Goal: Information Seeking & Learning: Learn about a topic

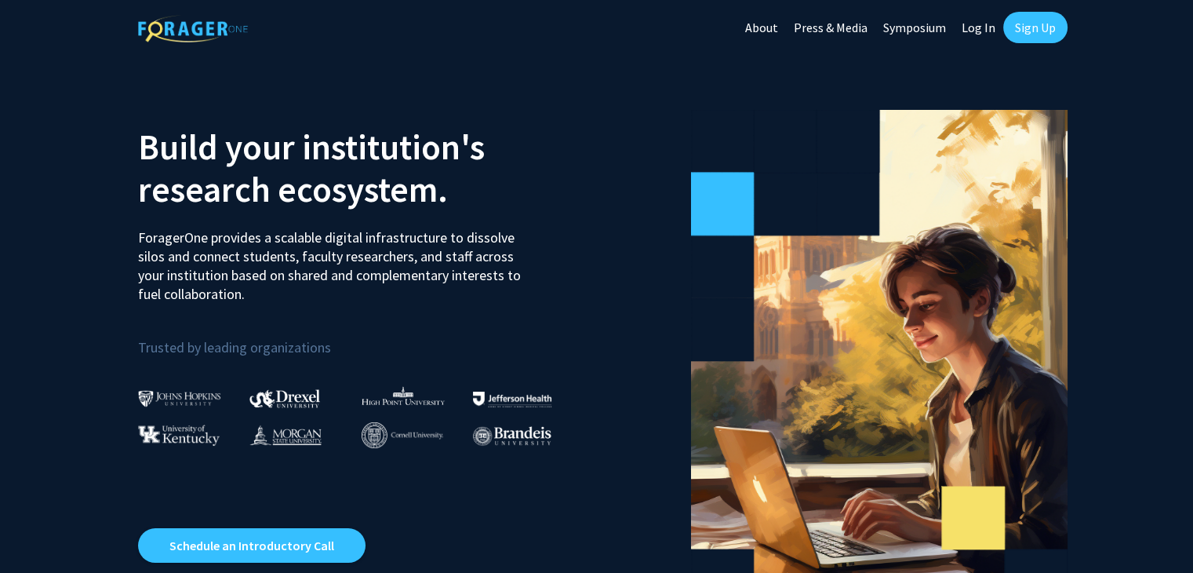
click at [977, 29] on link "Log In" at bounding box center [978, 27] width 49 height 55
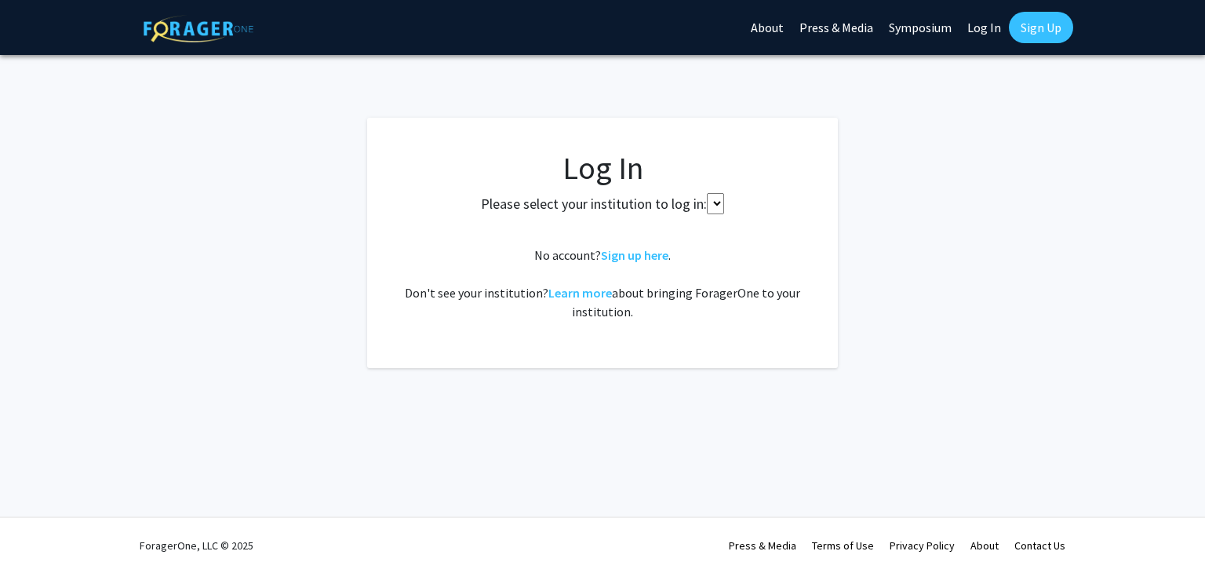
select select
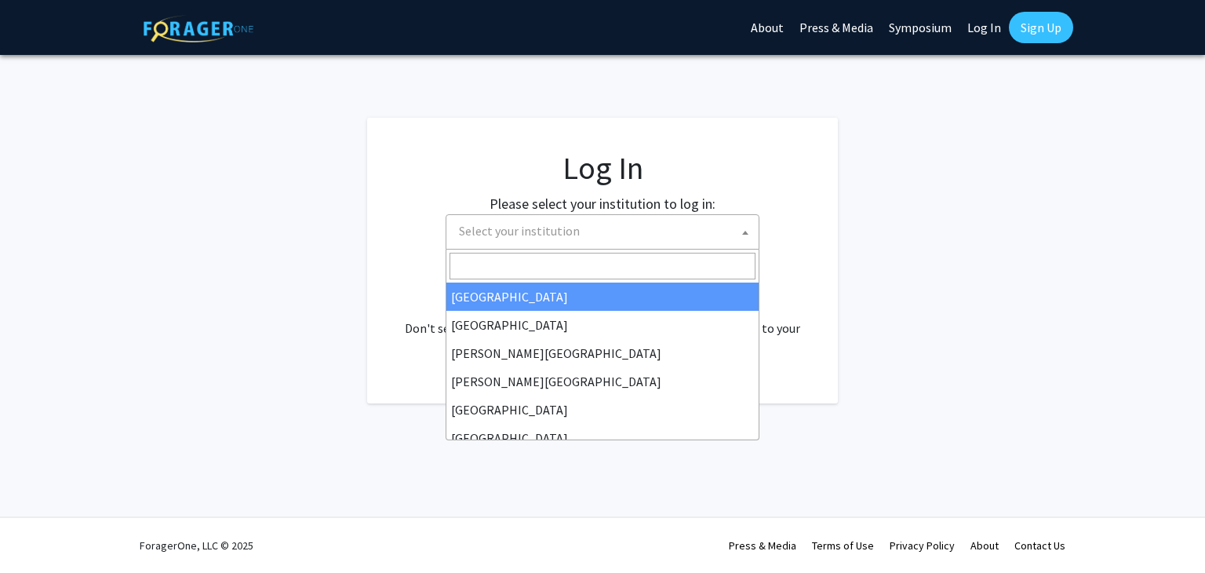
click at [615, 233] on span "Select your institution" at bounding box center [606, 231] width 306 height 32
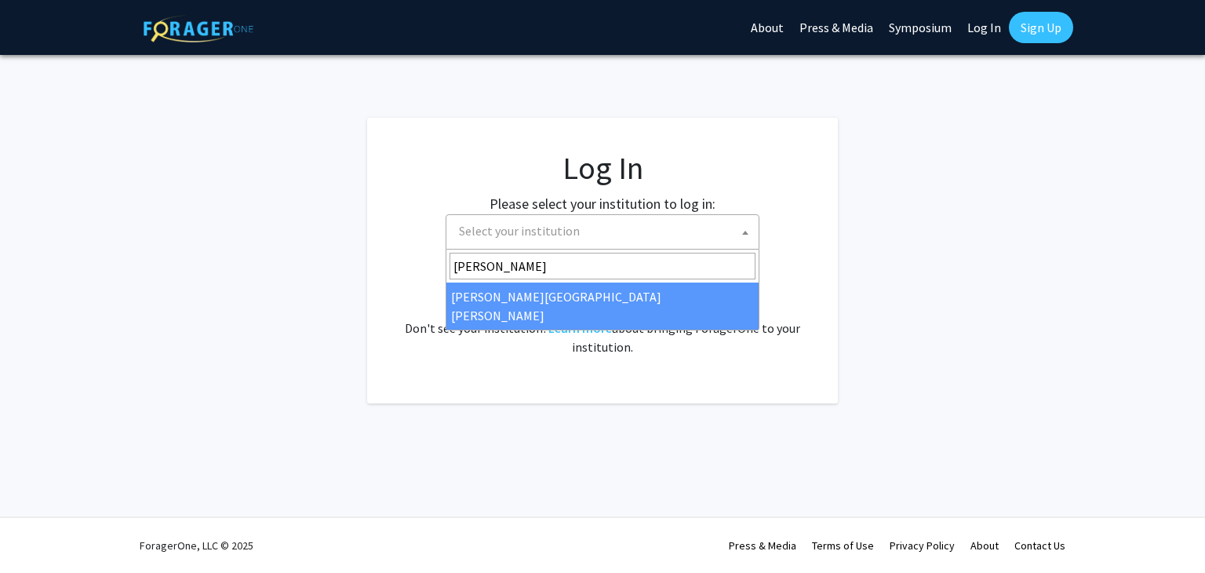
type input "[PERSON_NAME]"
select select "1"
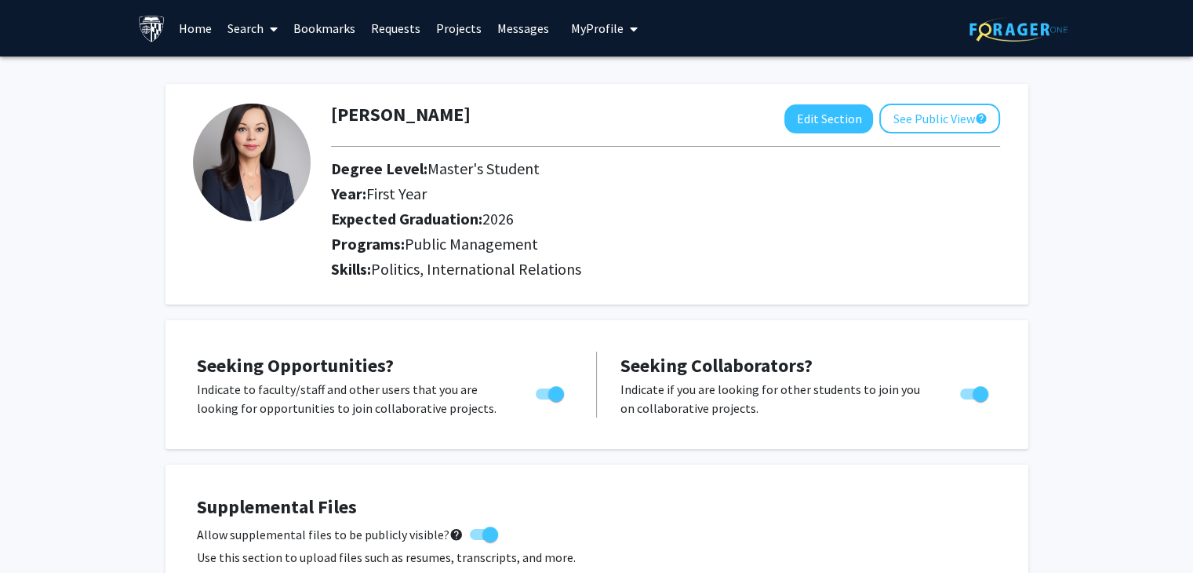
click at [273, 26] on icon at bounding box center [274, 29] width 8 height 13
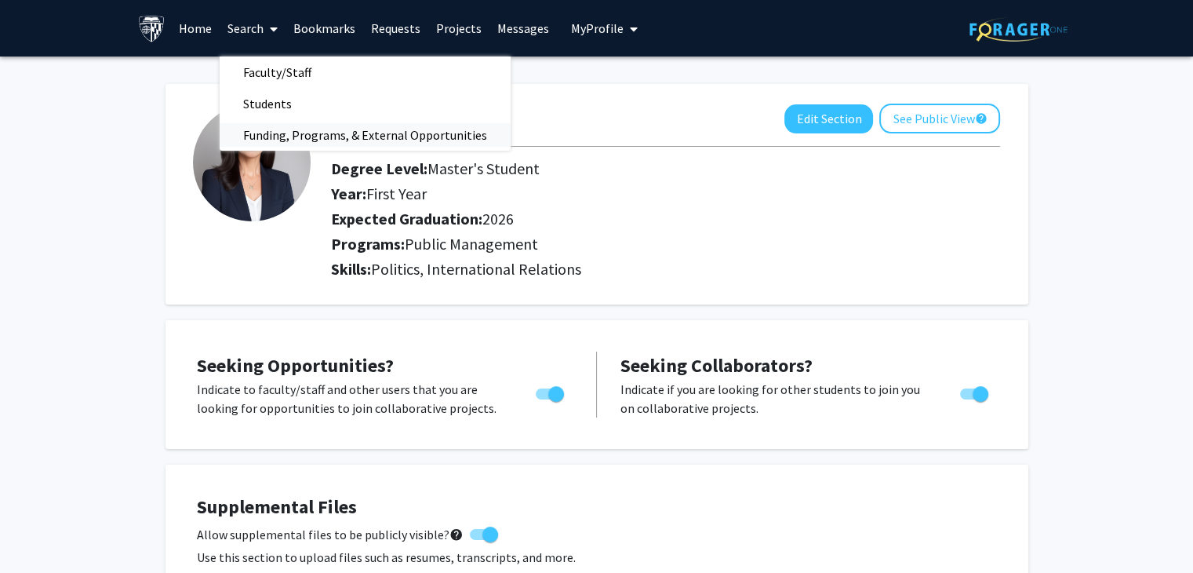
click at [288, 131] on span "Funding, Programs, & External Opportunities" at bounding box center [365, 134] width 291 height 31
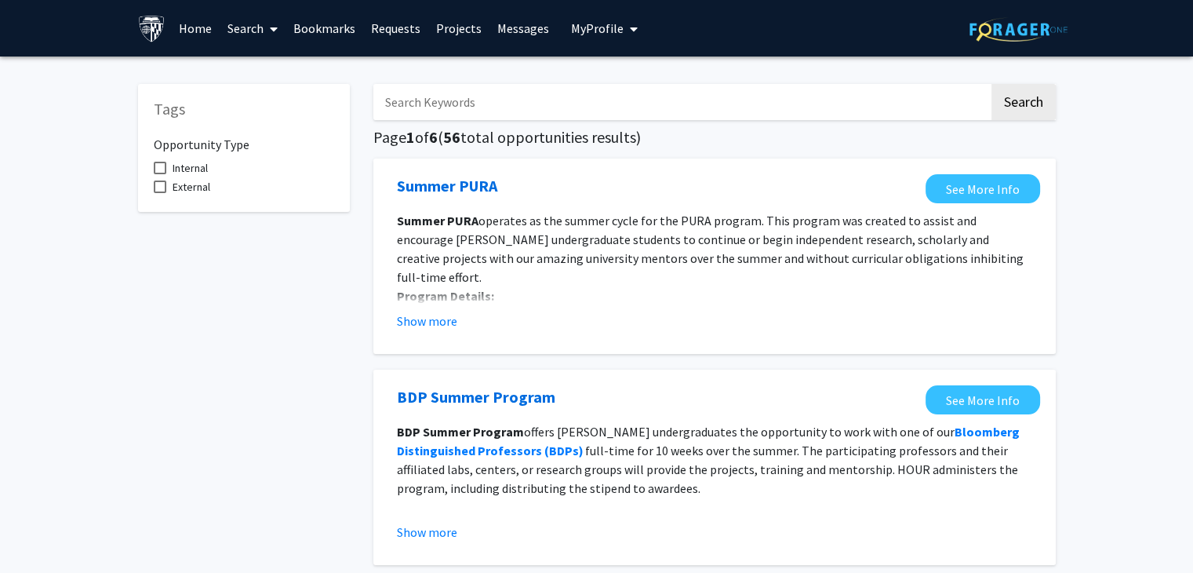
click at [445, 113] on input "Search Keywords" at bounding box center [681, 102] width 616 height 36
type input "a"
drag, startPoint x: 402, startPoint y: 103, endPoint x: 411, endPoint y: 102, distance: 8.7
click at [411, 102] on input "scholarho\ips" at bounding box center [681, 102] width 616 height 36
click at [439, 104] on input "scholarho\ips" at bounding box center [681, 102] width 616 height 36
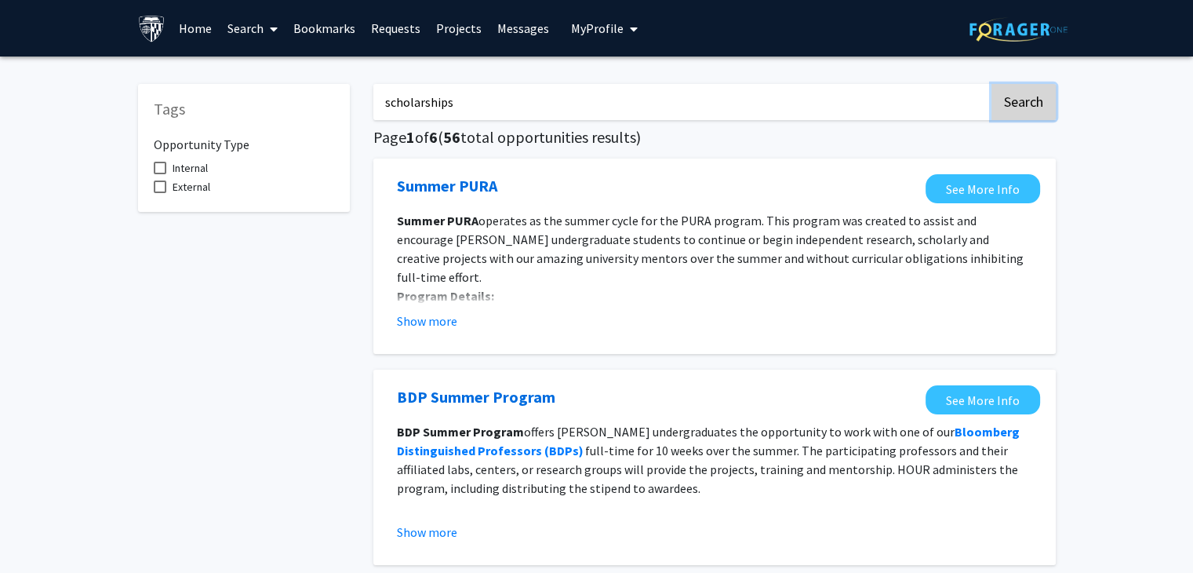
click at [1013, 105] on button "Search" at bounding box center [1023, 102] width 64 height 36
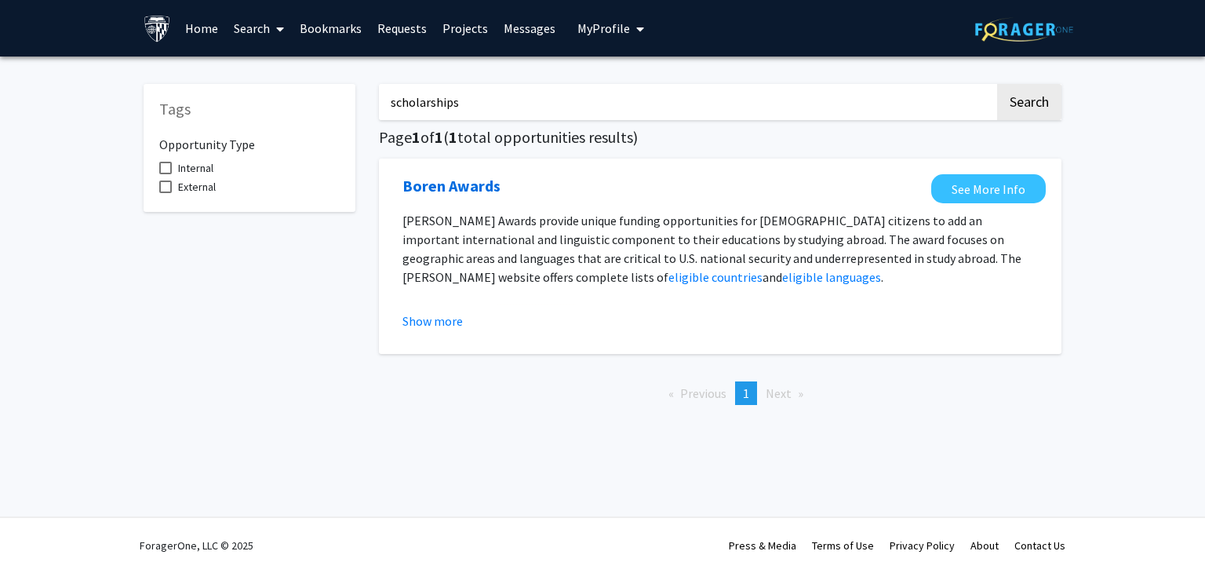
click at [467, 104] on input "scholarships" at bounding box center [687, 102] width 616 height 36
type input "s"
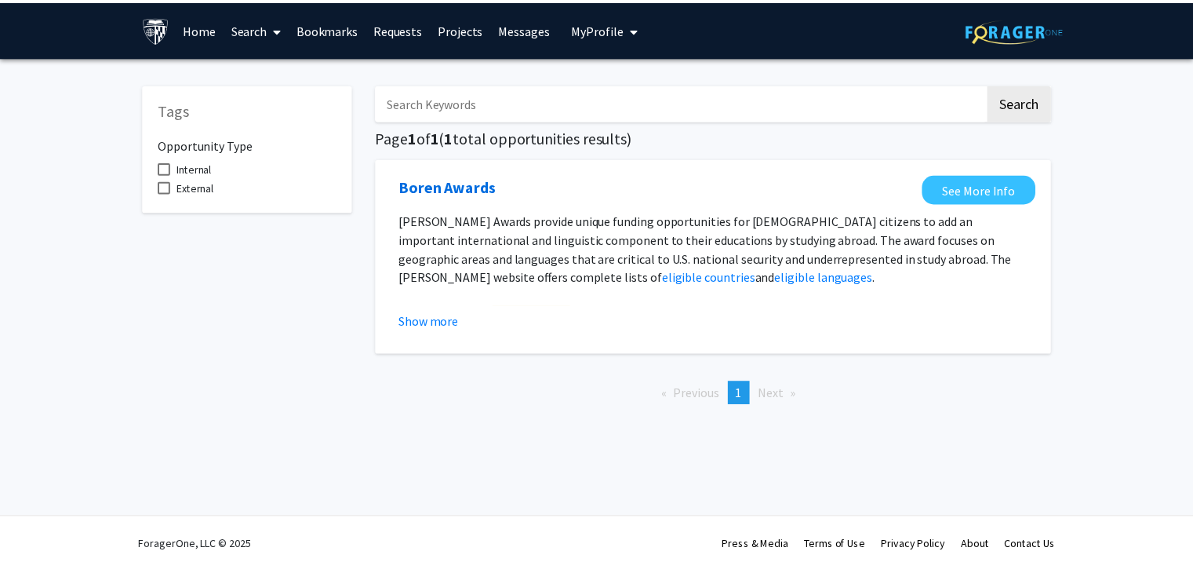
scroll to position [6, 0]
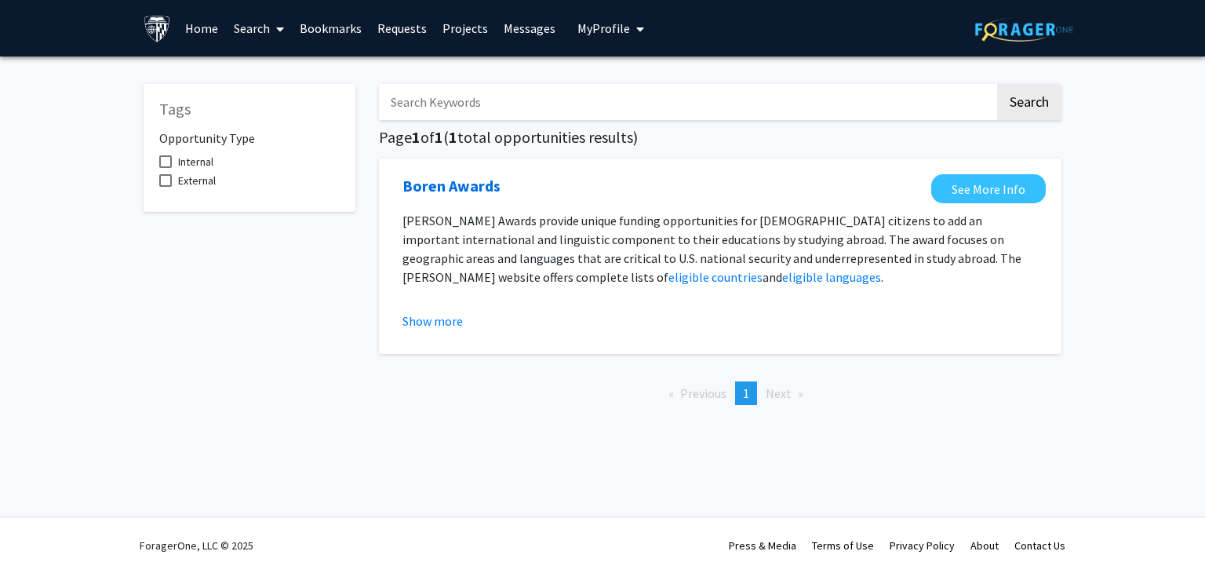
click at [163, 181] on span at bounding box center [165, 180] width 13 height 13
click at [165, 187] on input "External" at bounding box center [165, 187] width 1 height 1
checkbox input "true"
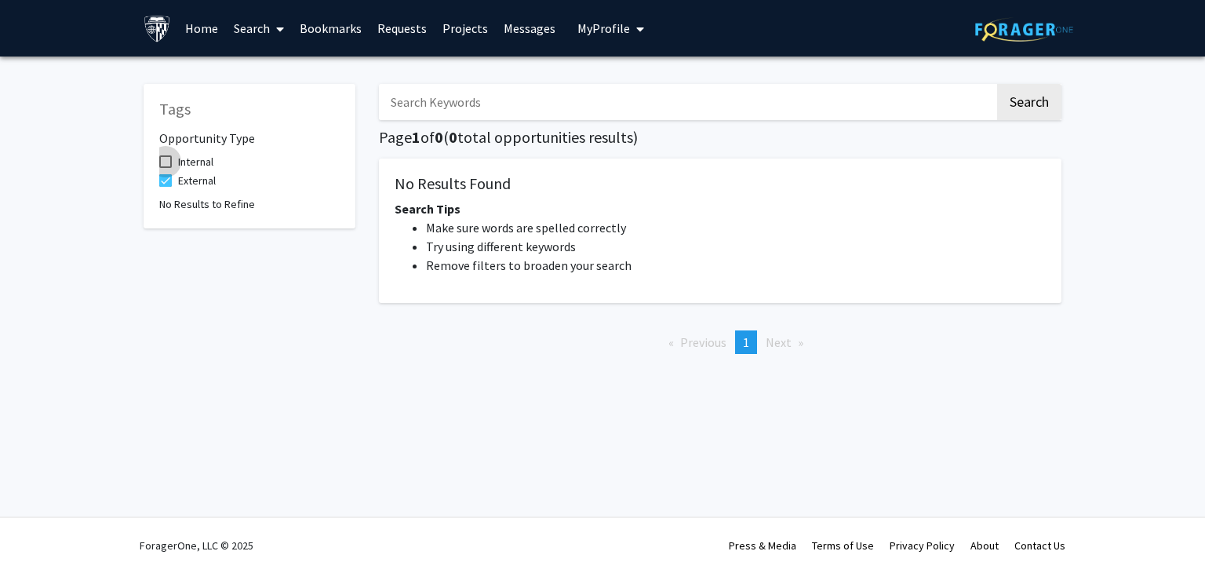
click at [164, 166] on span at bounding box center [165, 161] width 13 height 13
click at [165, 168] on input "Internal" at bounding box center [165, 168] width 1 height 1
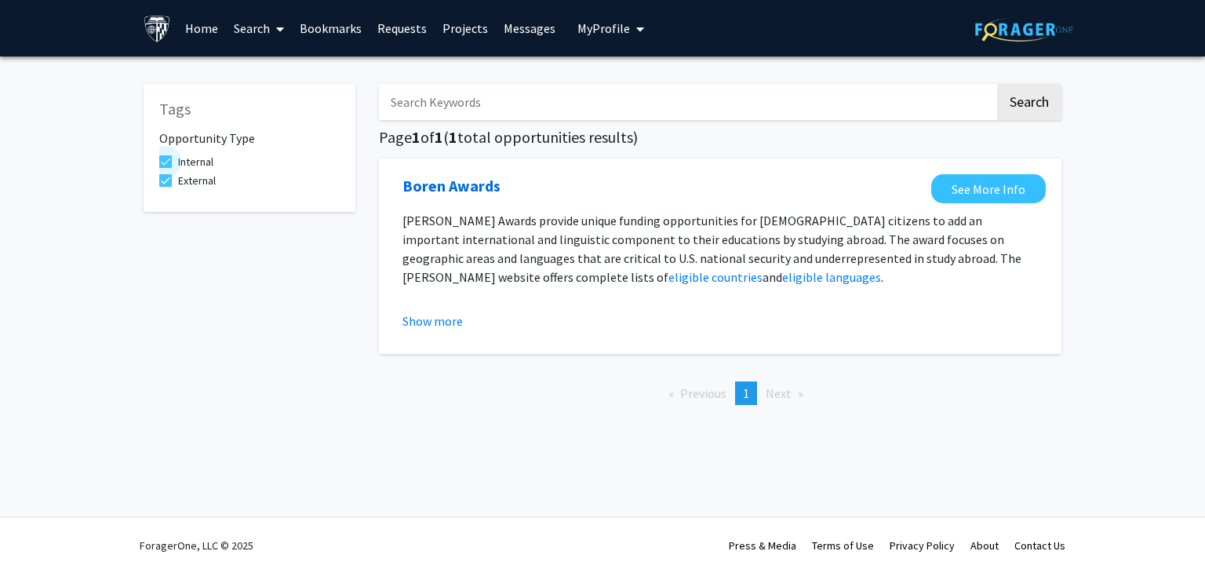
click at [164, 170] on label "Internal" at bounding box center [186, 161] width 54 height 19
click at [165, 169] on input "Internal" at bounding box center [165, 168] width 1 height 1
checkbox input "false"
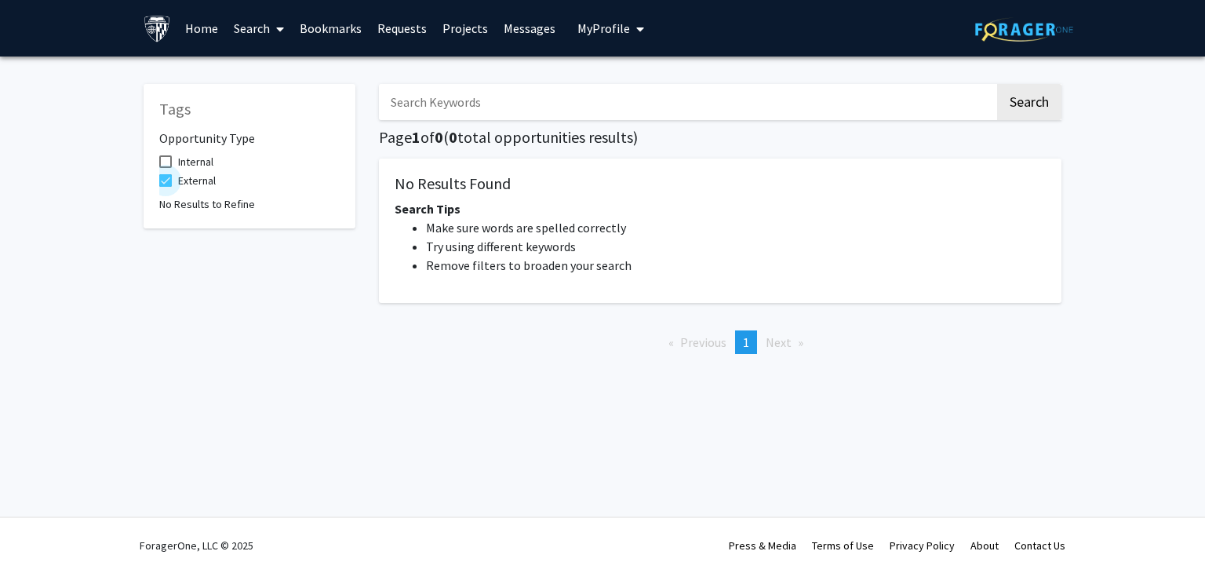
click at [165, 186] on span at bounding box center [165, 180] width 13 height 13
click at [165, 187] on input "External" at bounding box center [165, 187] width 1 height 1
checkbox input "false"
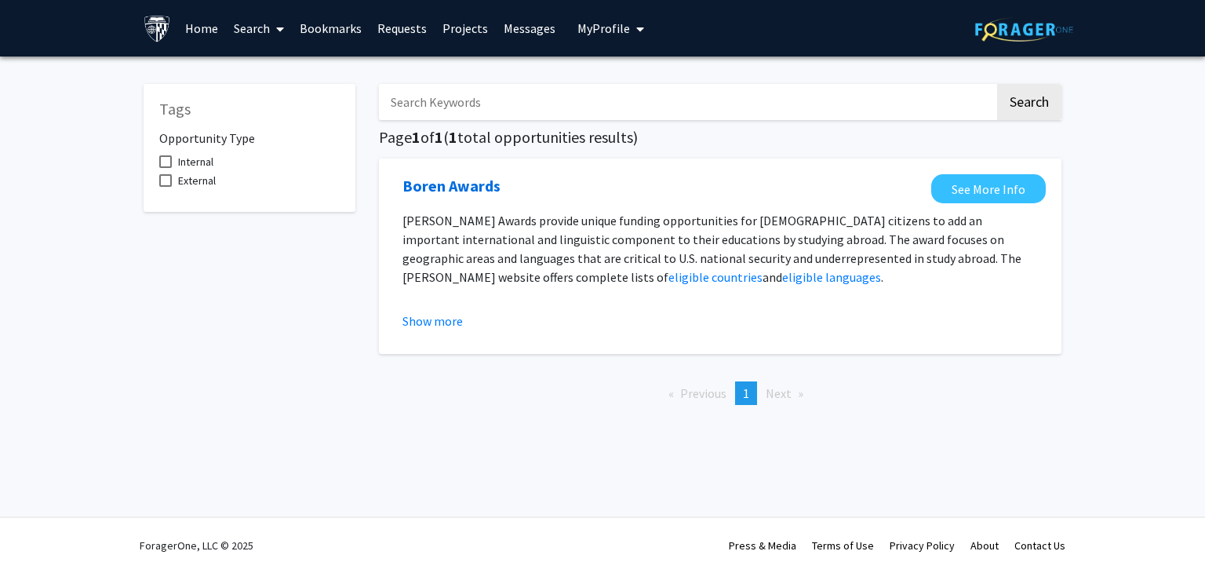
click at [452, 105] on input "Search Keywords" at bounding box center [687, 102] width 616 height 36
click at [265, 29] on link "Search" at bounding box center [259, 28] width 66 height 55
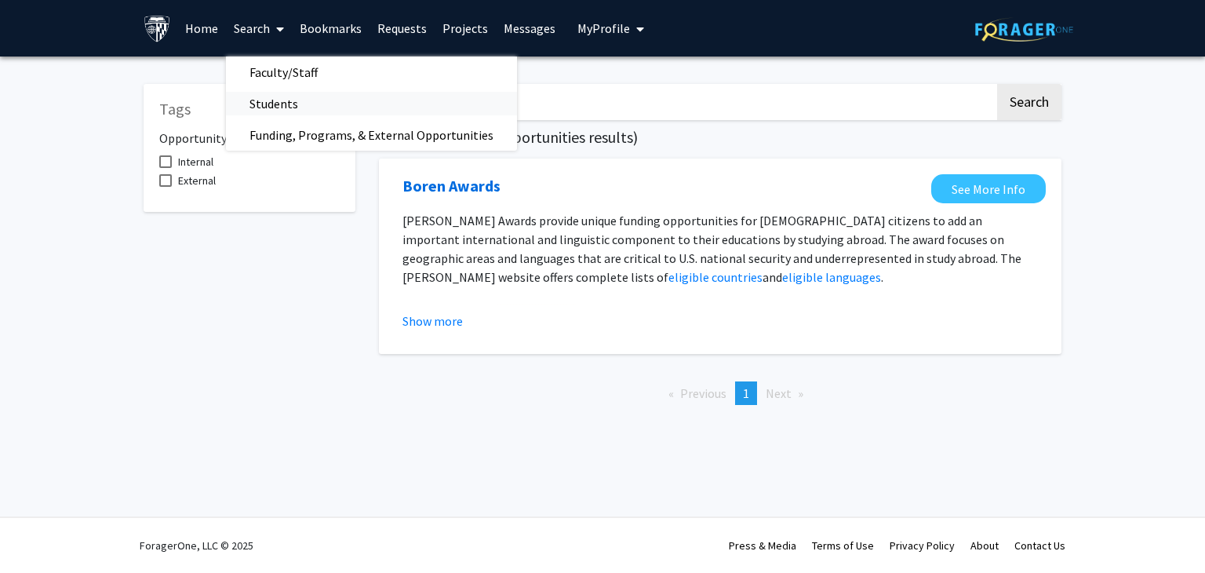
click at [277, 100] on span "Students" at bounding box center [274, 103] width 96 height 31
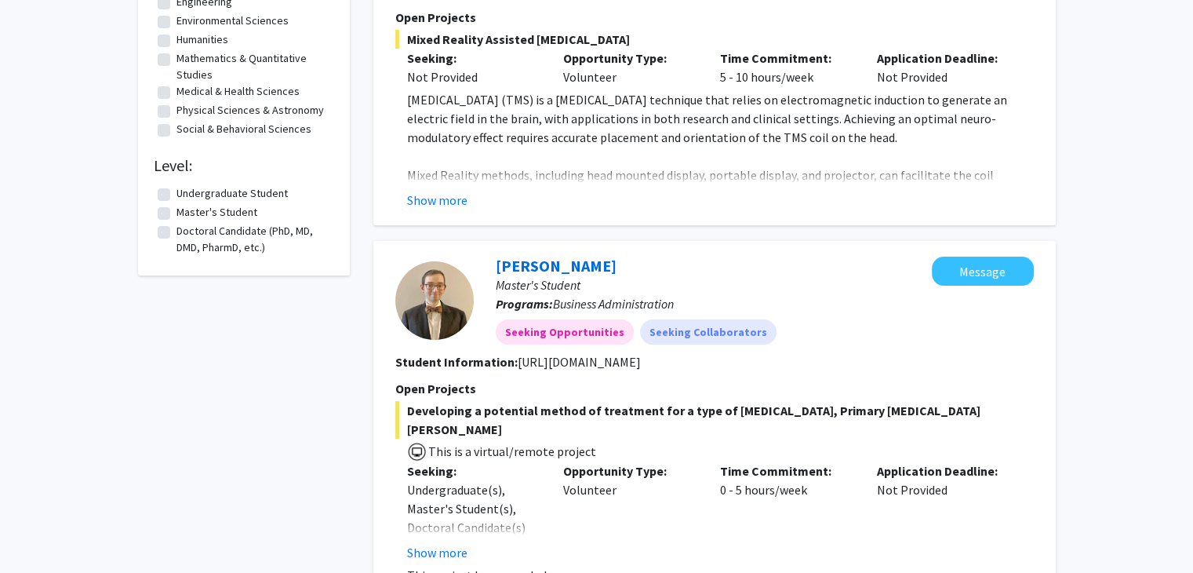
scroll to position [436, 0]
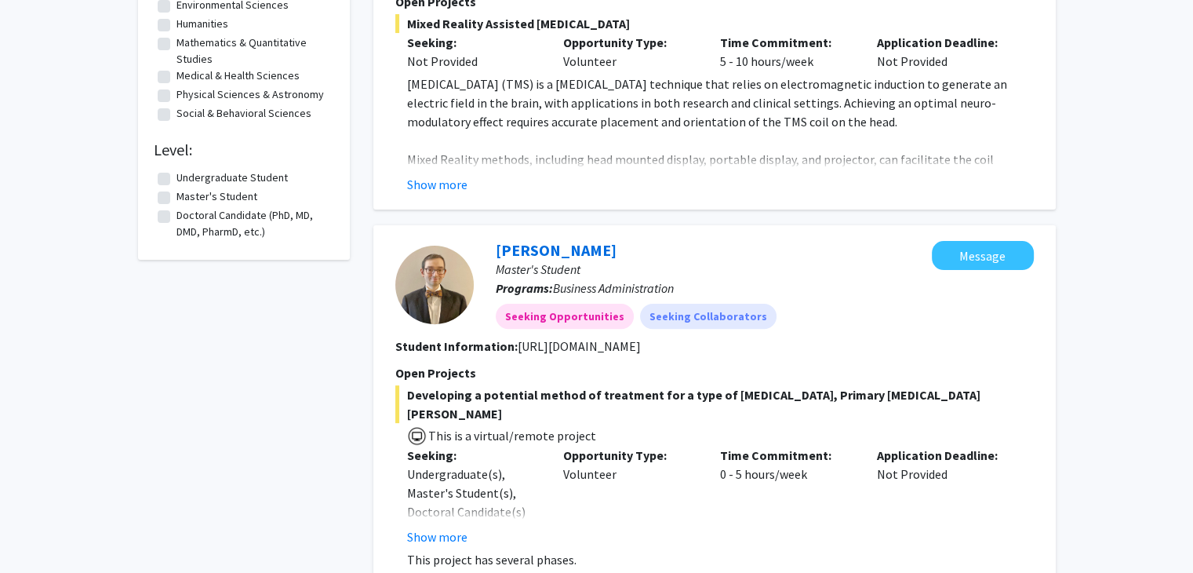
click at [176, 194] on label "Master's Student" at bounding box center [216, 196] width 81 height 16
click at [176, 194] on input "Master's Student" at bounding box center [181, 193] width 10 height 10
checkbox input "true"
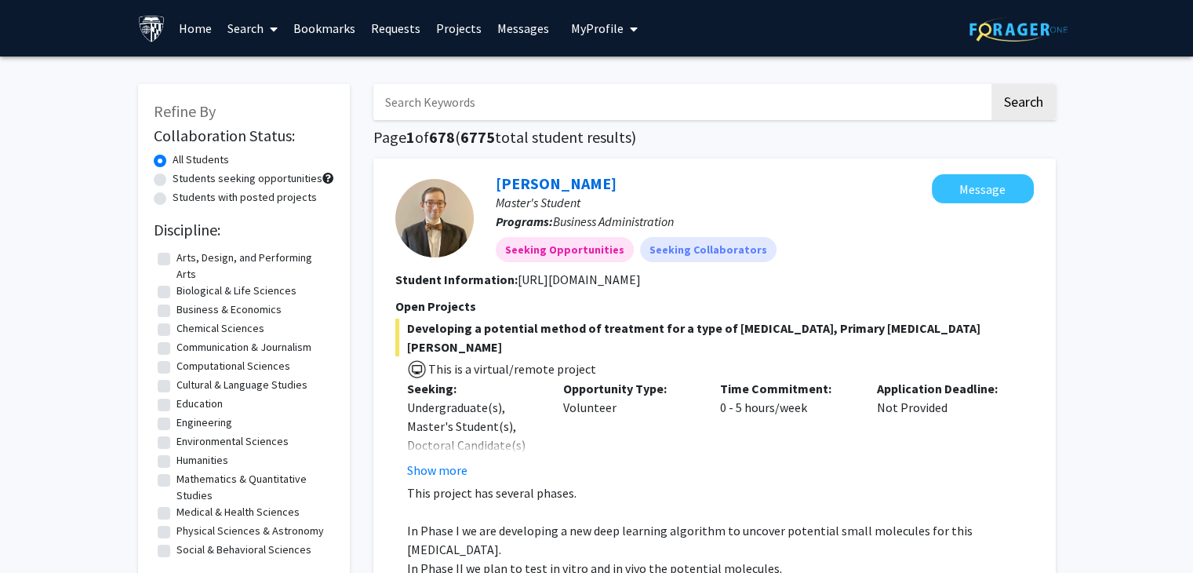
click at [824, 104] on input "Search Keywords" at bounding box center [681, 102] width 616 height 36
type input "jennifer forde"
click at [991, 84] on button "Search" at bounding box center [1023, 102] width 64 height 36
checkbox input "false"
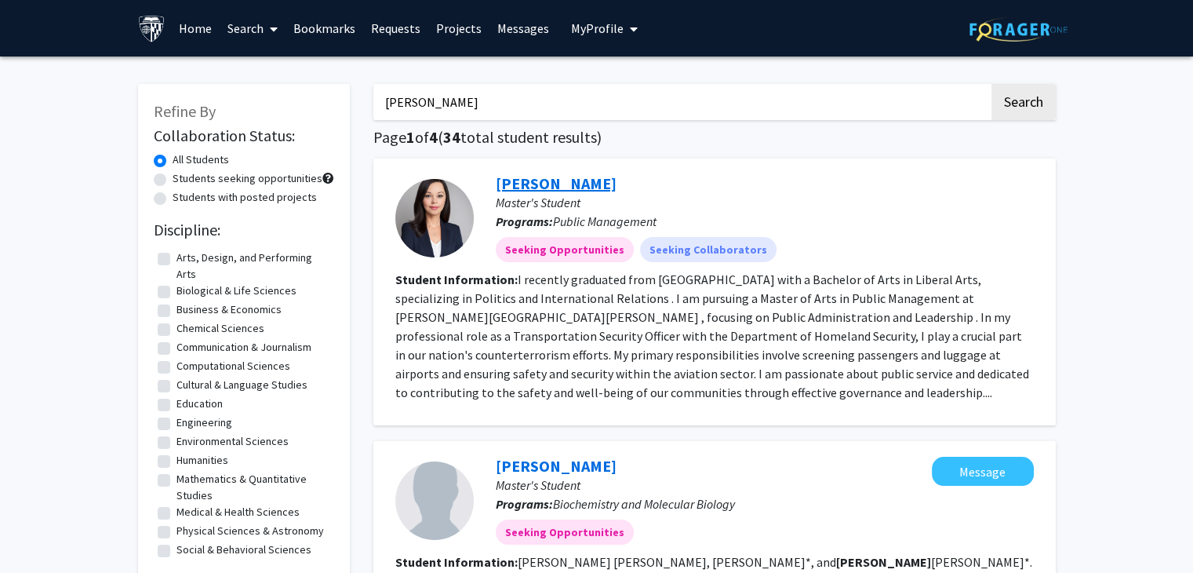
click at [549, 192] on link "Jennifer Forde" at bounding box center [556, 183] width 121 height 20
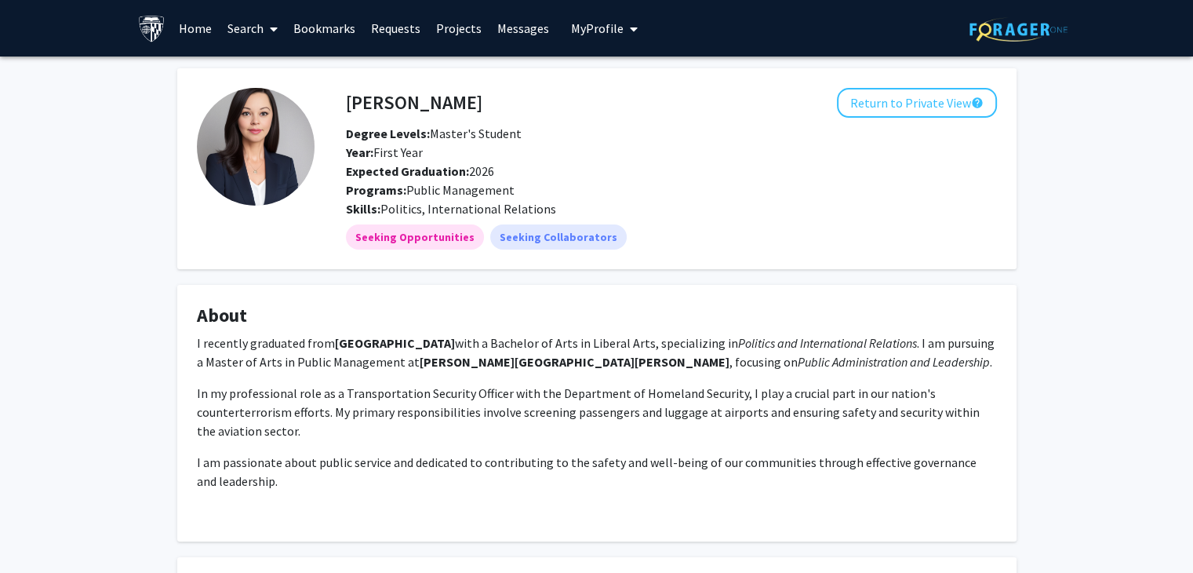
click at [407, 24] on link "Requests" at bounding box center [395, 28] width 65 height 55
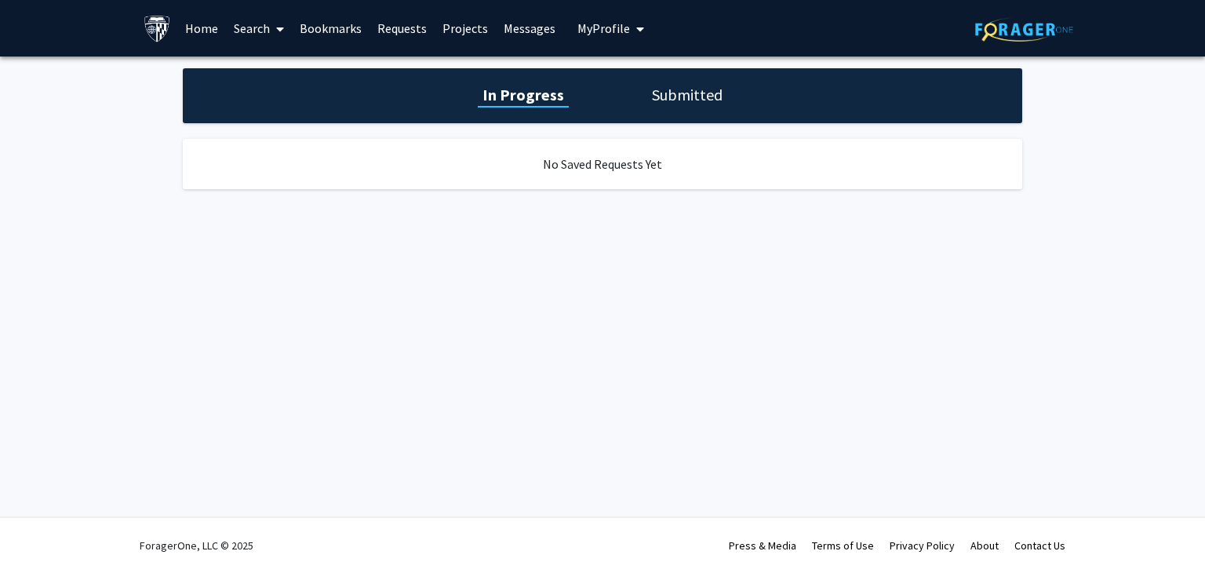
click at [513, 25] on link "Messages" at bounding box center [529, 28] width 67 height 55
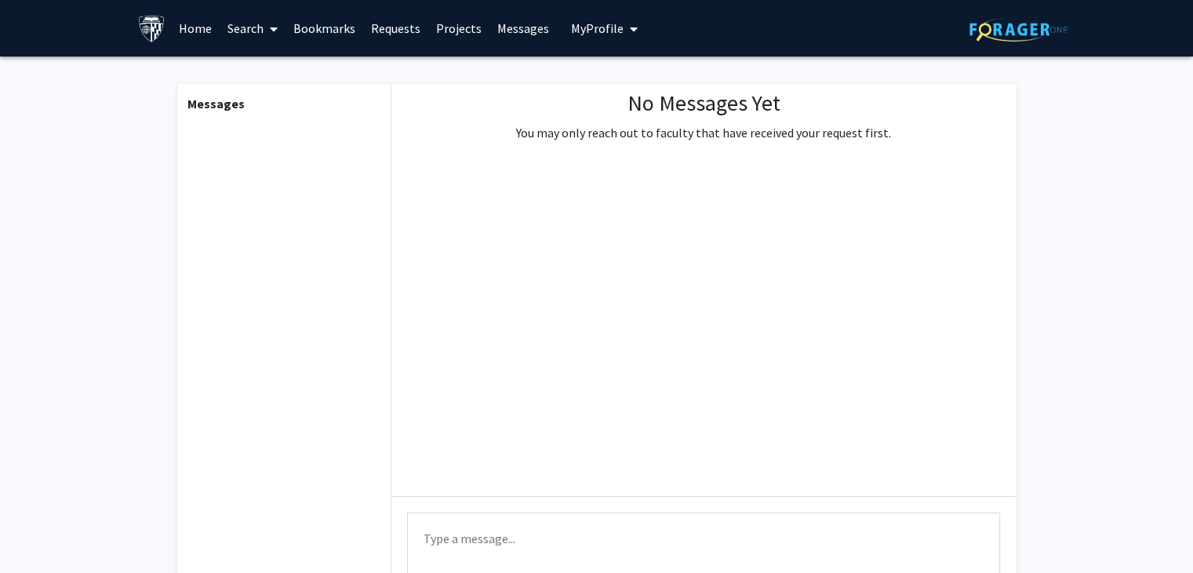
click at [588, 17] on button "My Profile" at bounding box center [604, 28] width 76 height 56
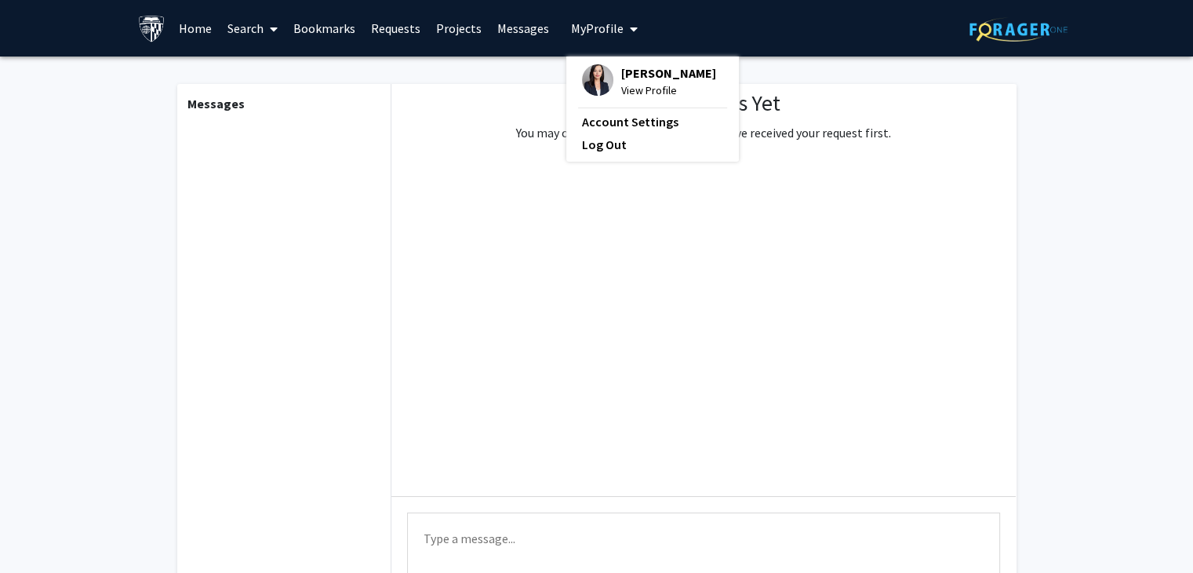
click at [456, 32] on link "Projects" at bounding box center [458, 28] width 61 height 55
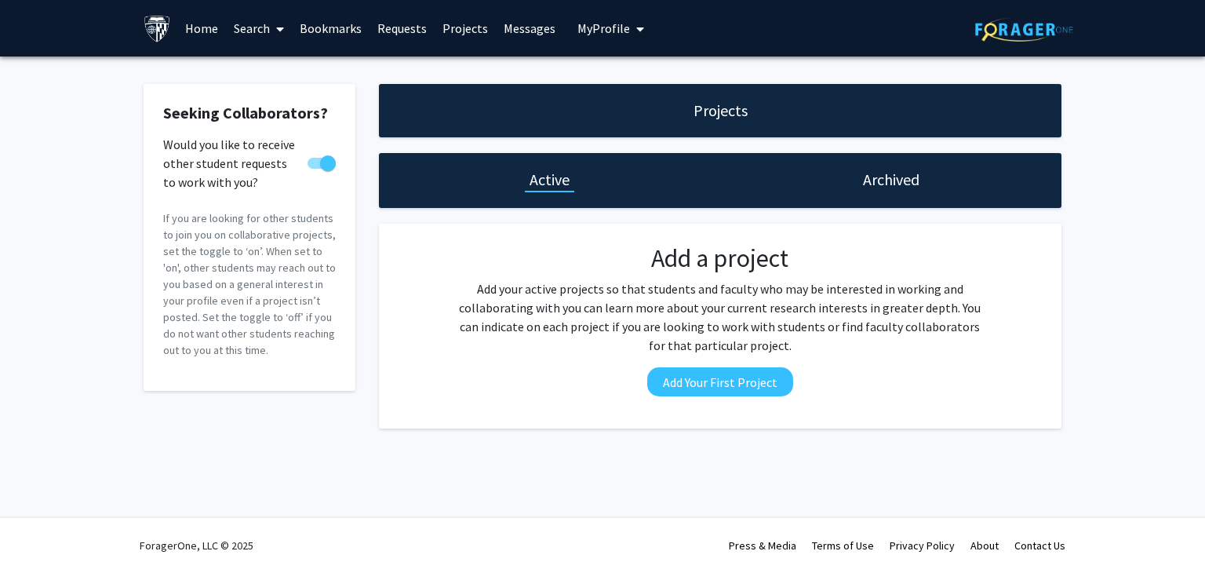
click at [335, 23] on link "Bookmarks" at bounding box center [331, 28] width 78 height 55
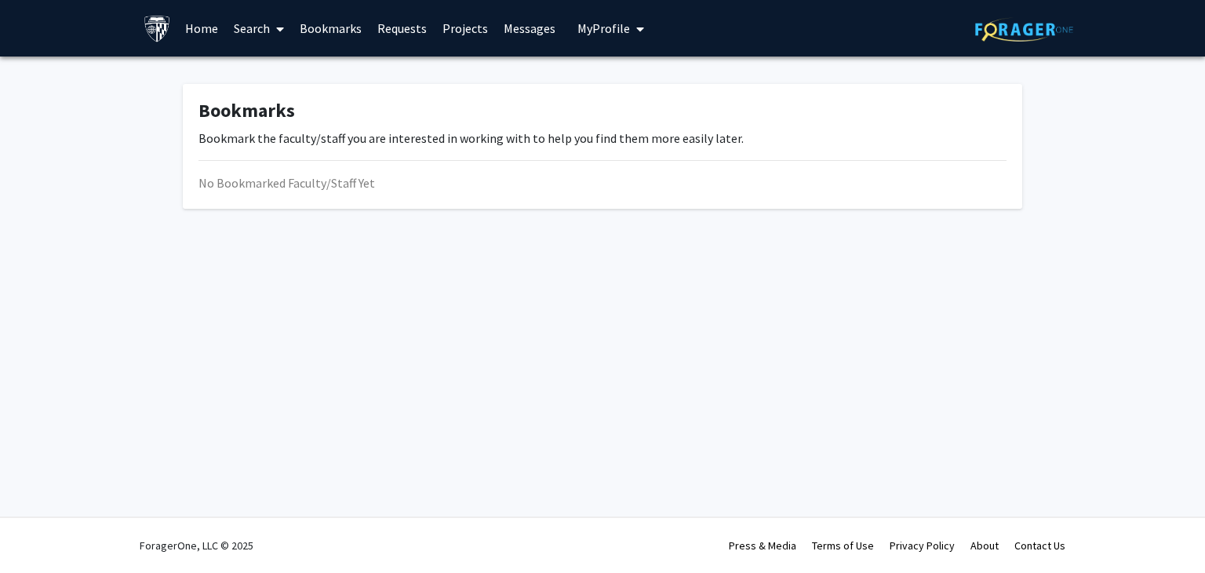
click at [205, 29] on link "Home" at bounding box center [201, 28] width 49 height 55
